Goal: Transaction & Acquisition: Purchase product/service

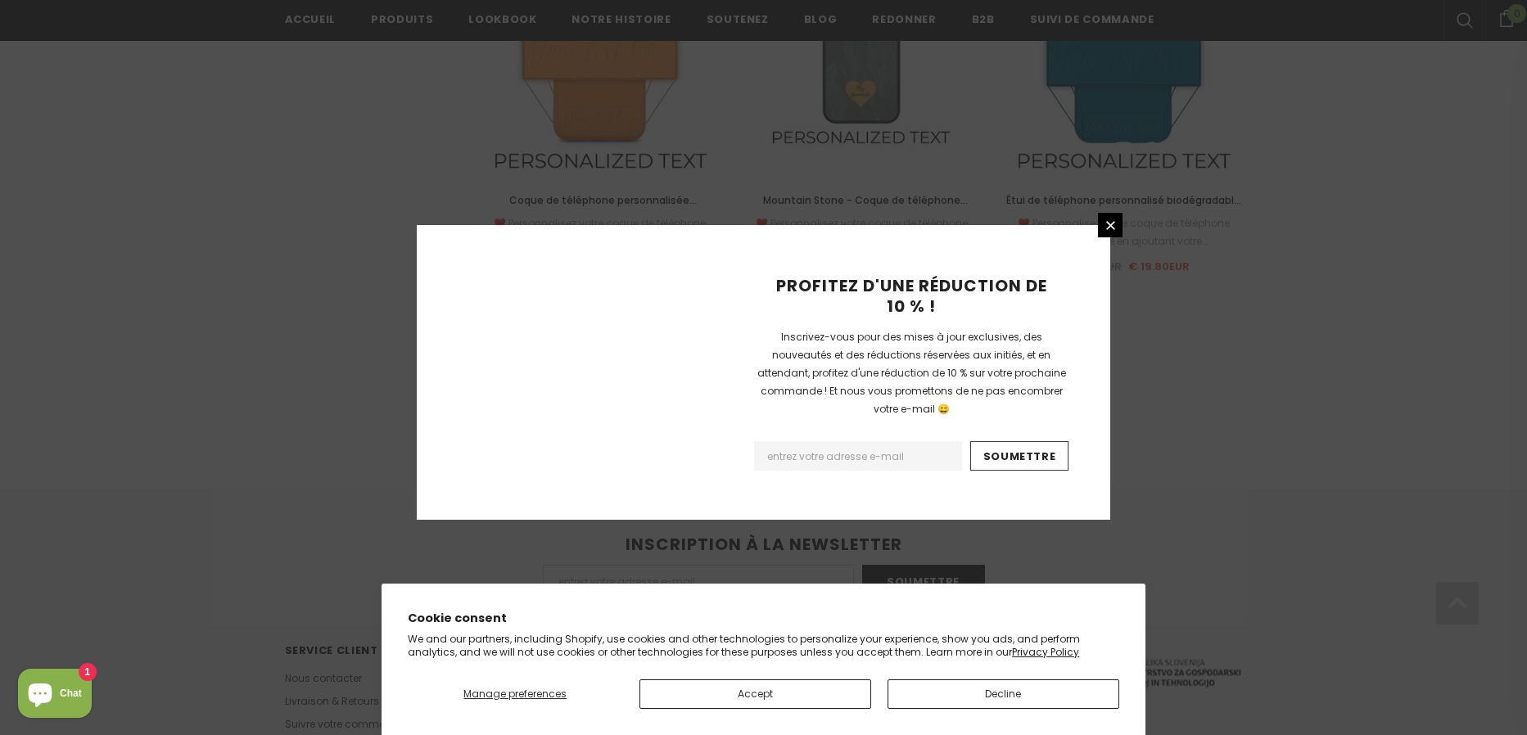
scroll to position [1854, 0]
